Goal: Ask a question

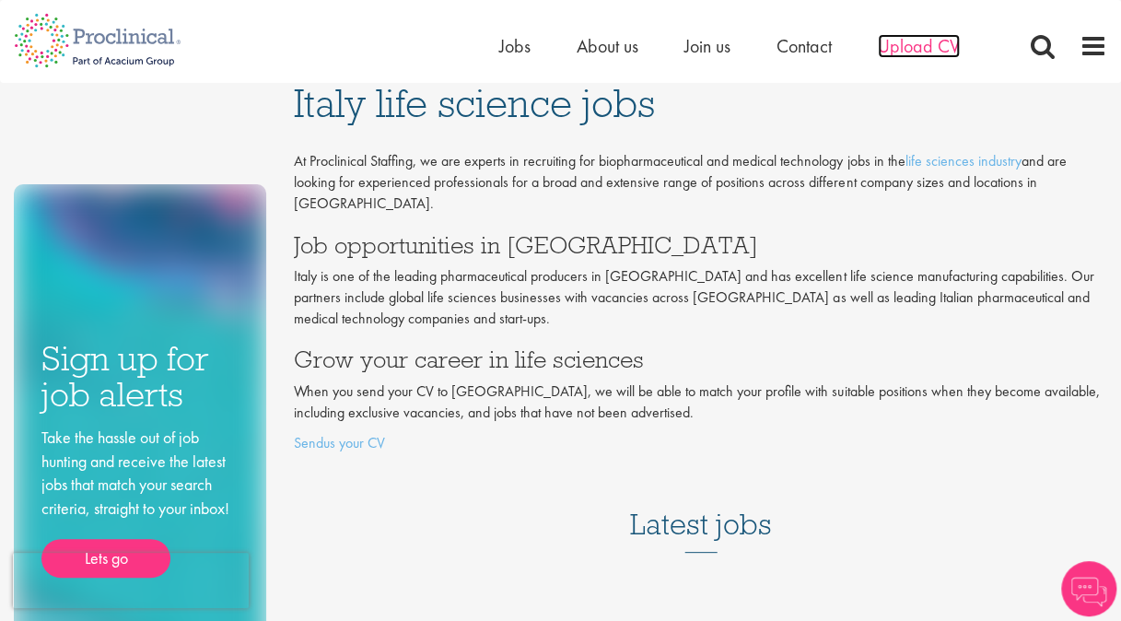
click at [930, 45] on span "Upload CV" at bounding box center [919, 46] width 82 height 24
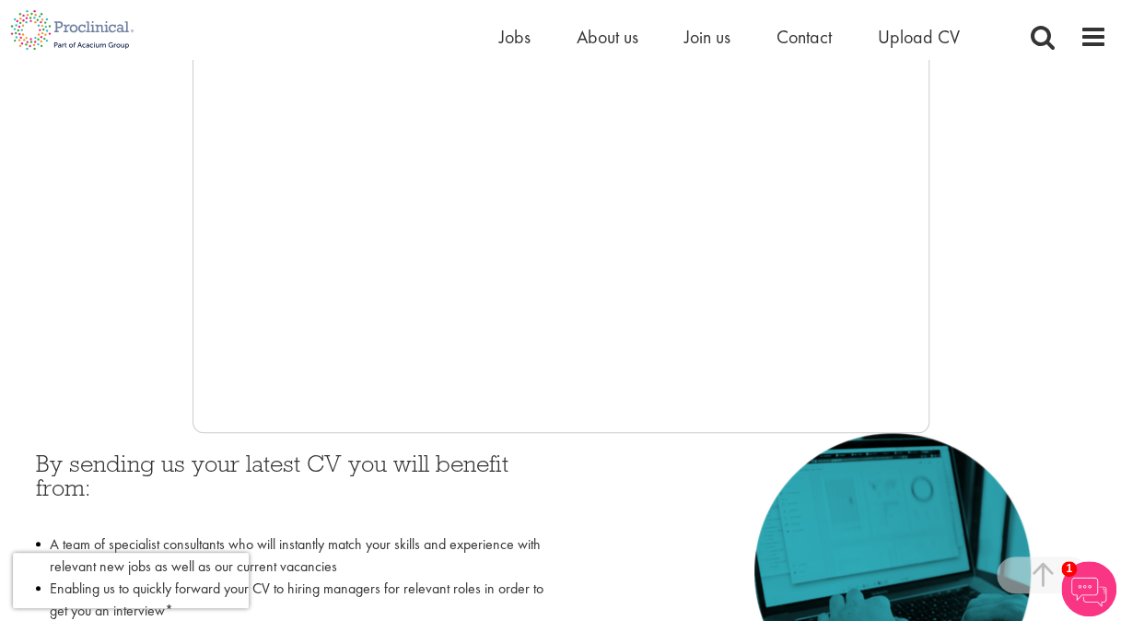
scroll to position [489, 0]
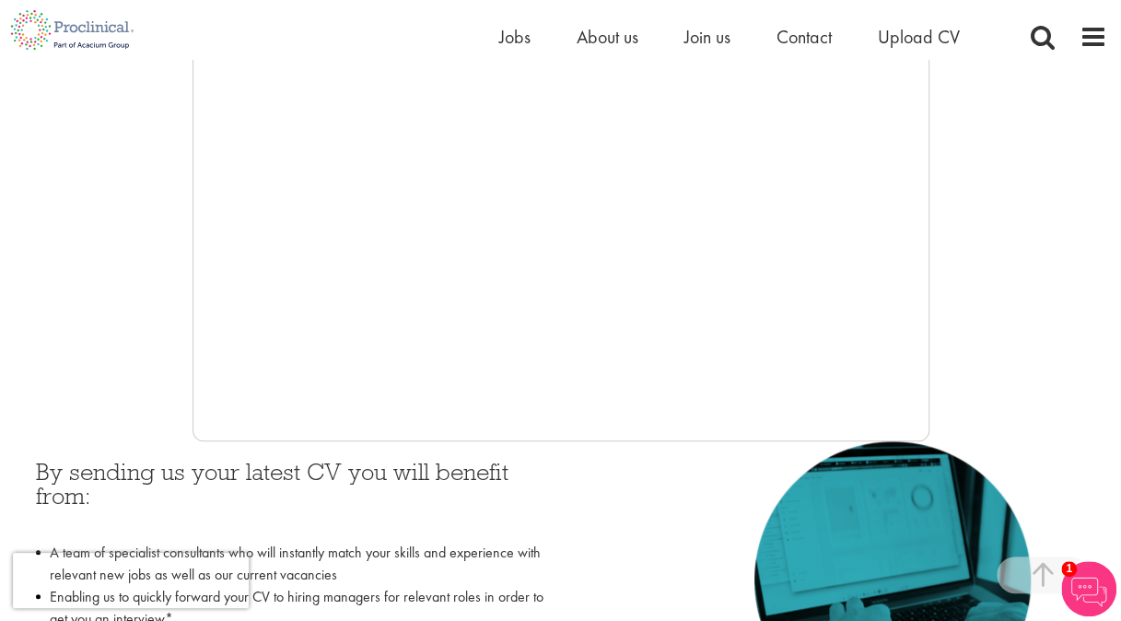
drag, startPoint x: 930, startPoint y: 332, endPoint x: 929, endPoint y: 367, distance: 35.1
click at [929, 367] on div at bounding box center [560, 165] width 1093 height 553
click at [801, 42] on span "Contact" at bounding box center [804, 37] width 55 height 24
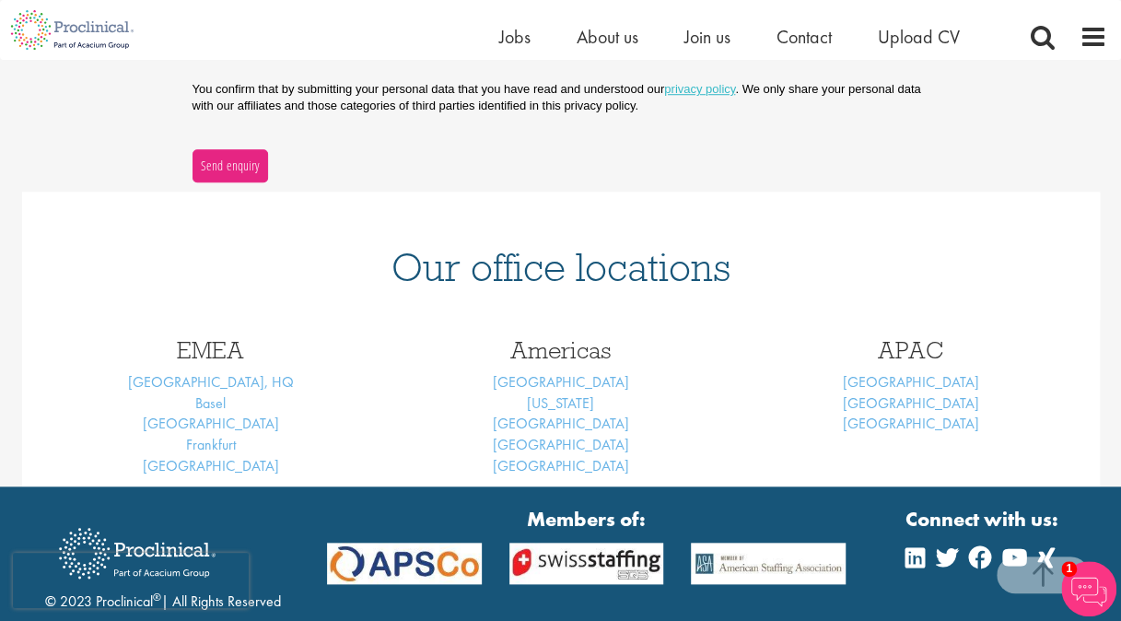
scroll to position [632, 0]
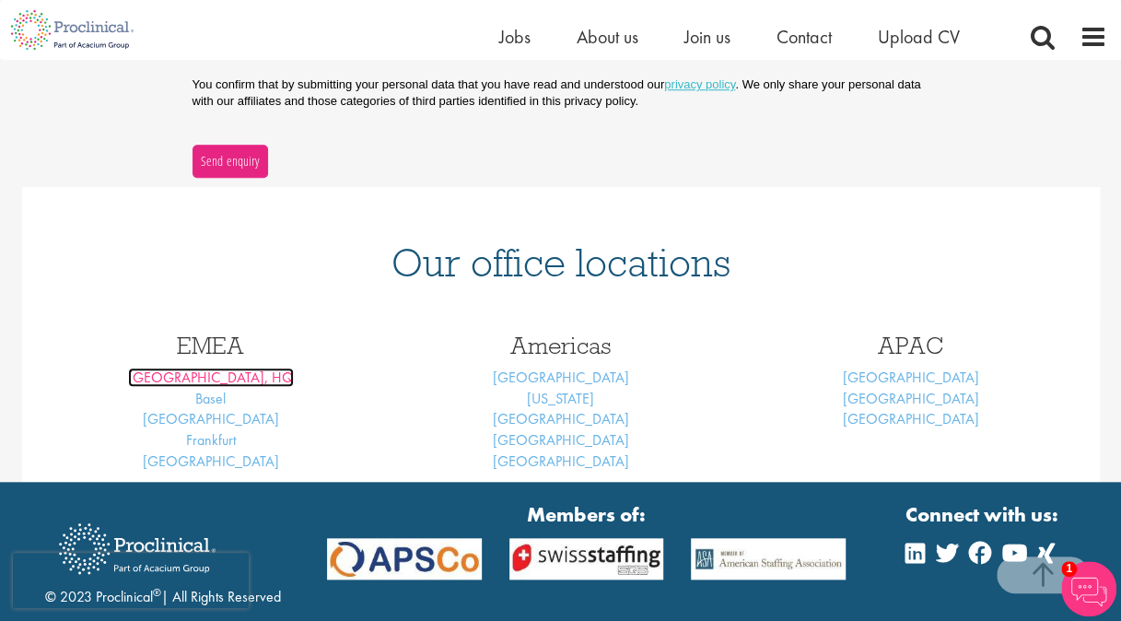
click at [232, 374] on link "London, HQ" at bounding box center [211, 377] width 166 height 19
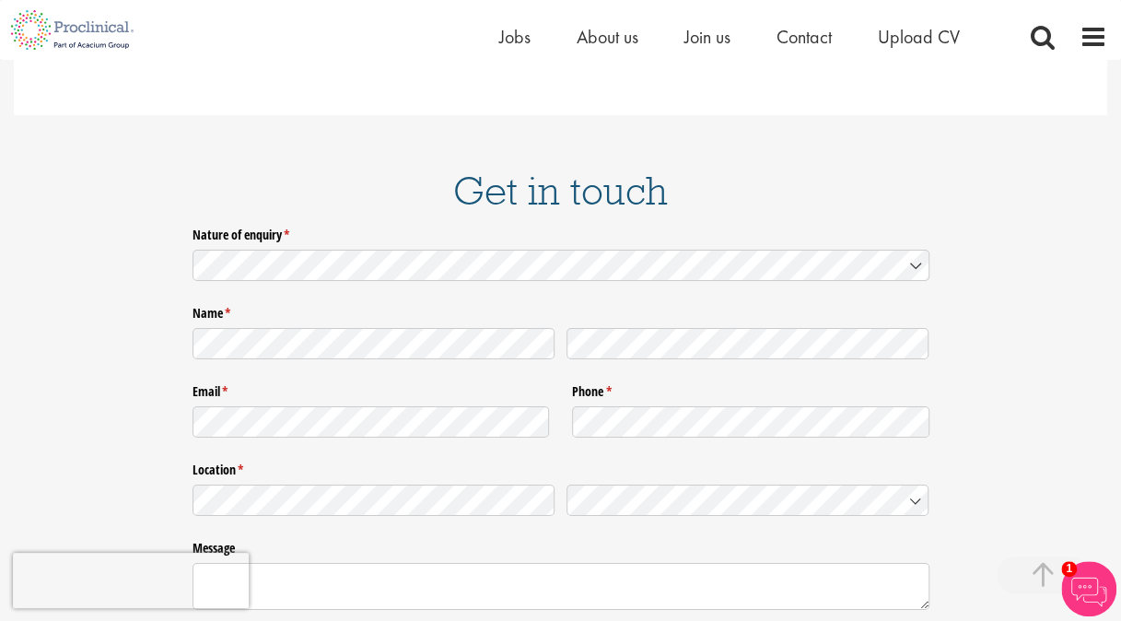
scroll to position [2900, 0]
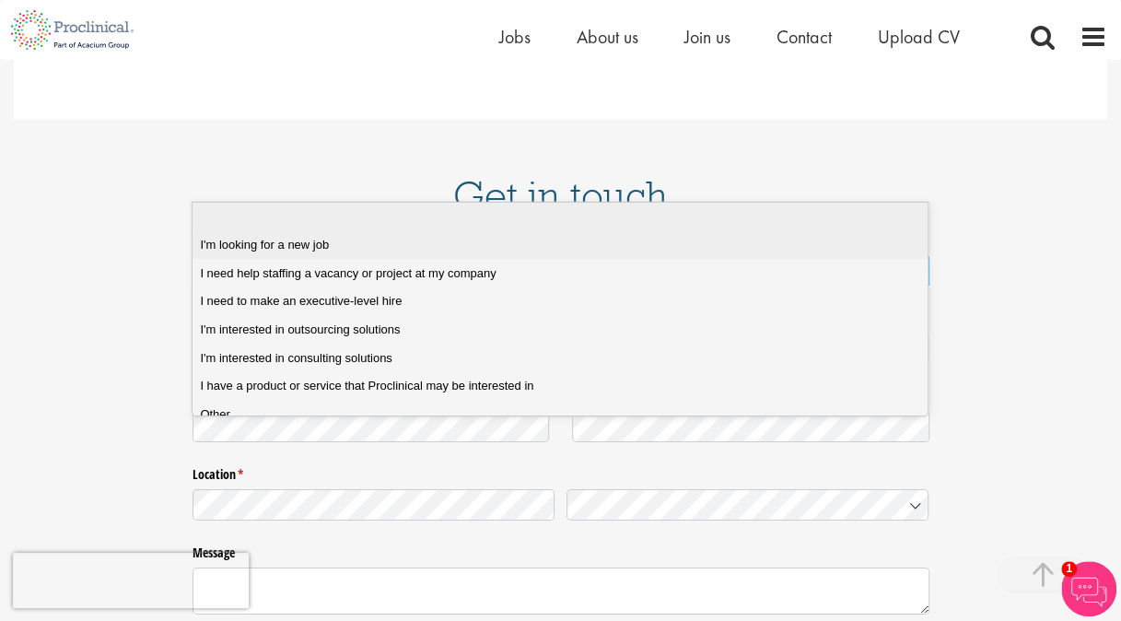
click at [615, 238] on div "I'm looking for a new job" at bounding box center [566, 245] width 733 height 17
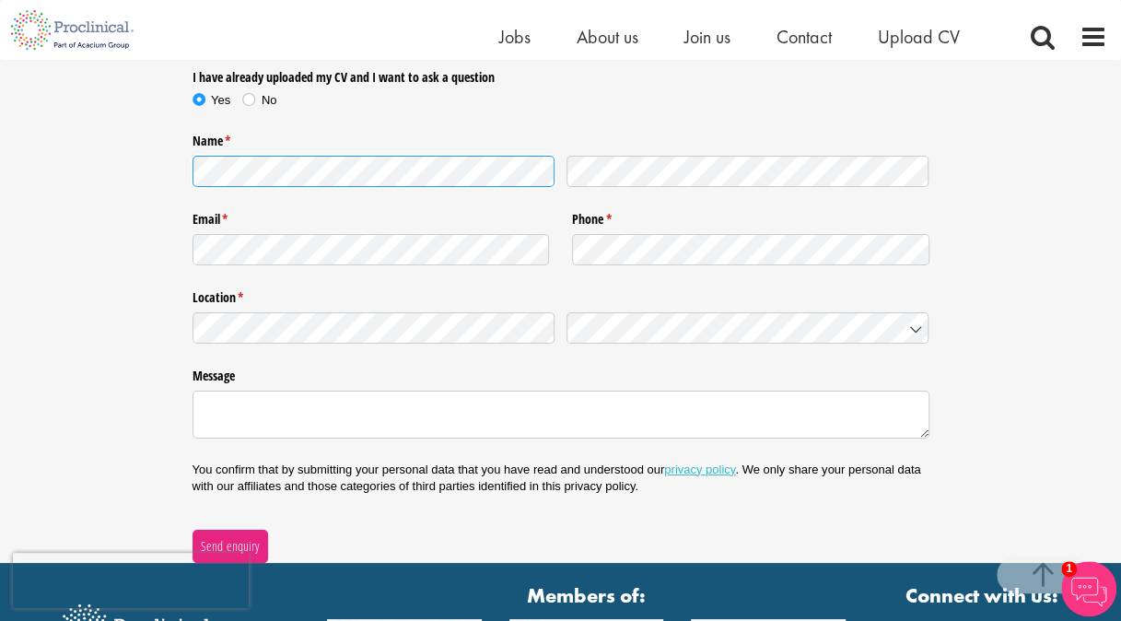
scroll to position [3185, 0]
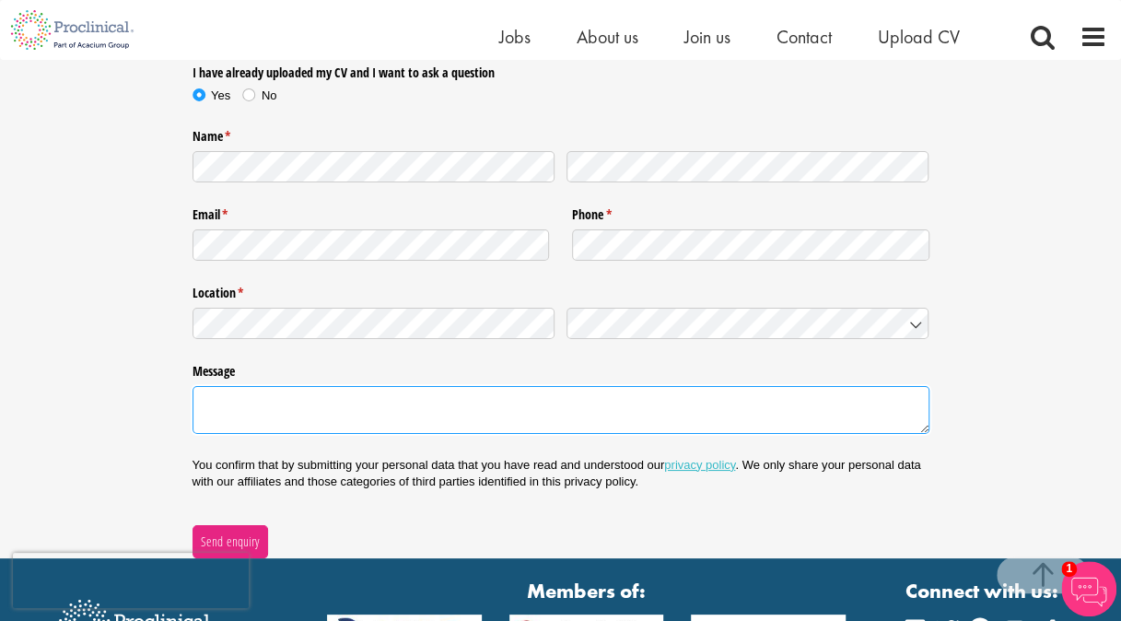
click at [534, 386] on textarea "Message" at bounding box center [561, 409] width 737 height 47
click at [382, 386] on textarea "Hi there, I wanted to ask if you recived my CV, as I got an error message. Than…" at bounding box center [561, 409] width 737 height 47
type textarea "Hi there, I wanted to ask if you recieved my CV, as I got an error message. Tha…"
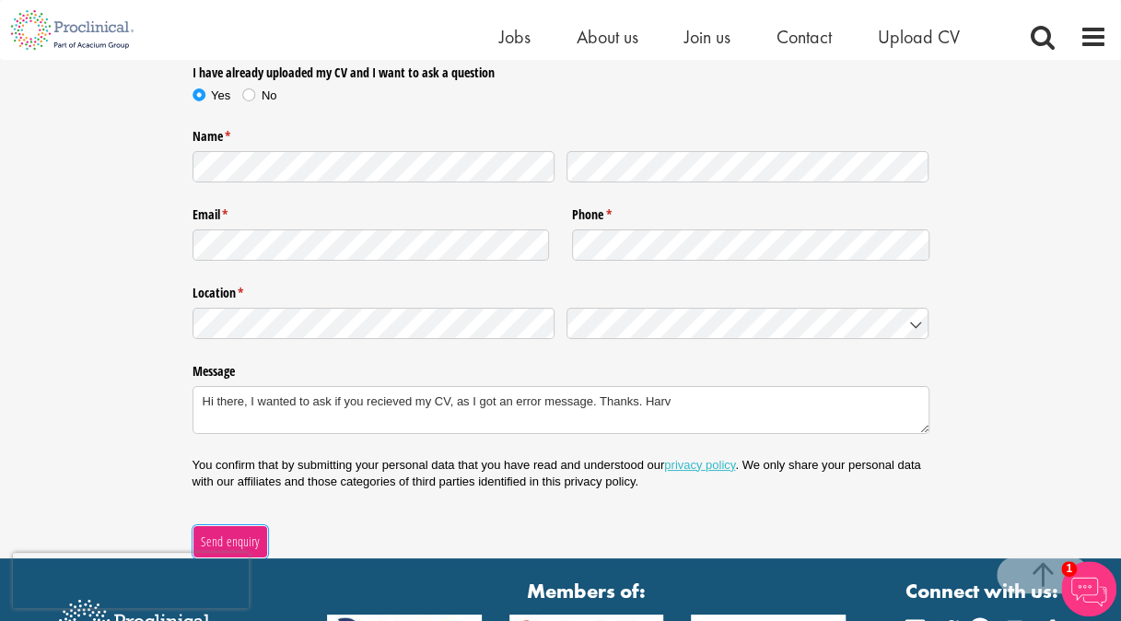
click at [236, 532] on span "Send enquiry" at bounding box center [230, 542] width 60 height 20
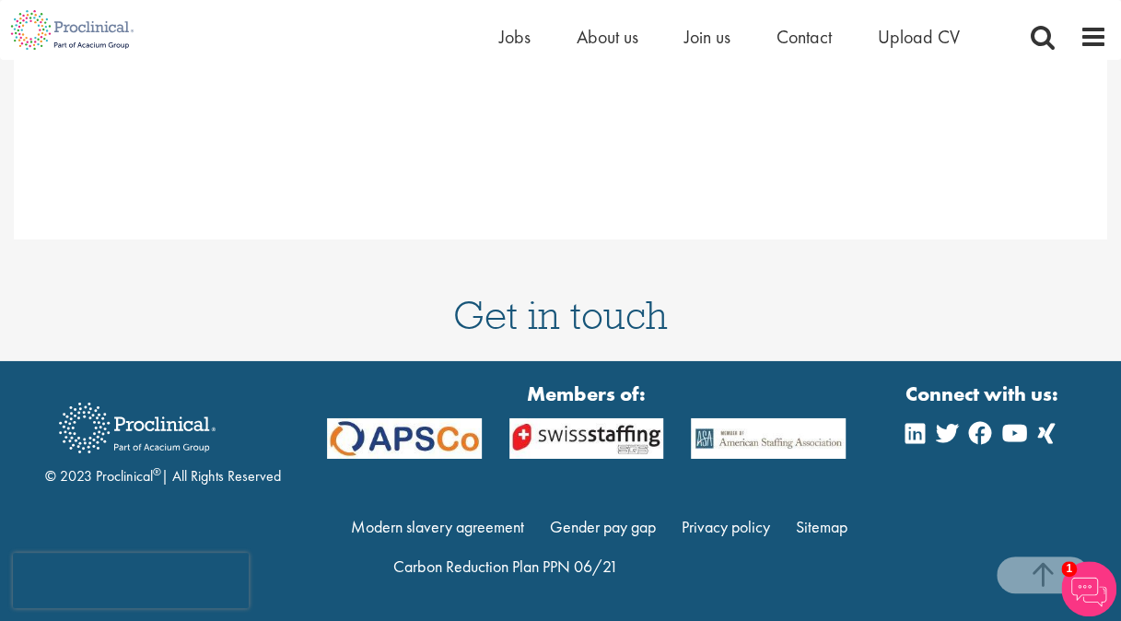
scroll to position [2697, 0]
